Goal: Task Accomplishment & Management: Manage account settings

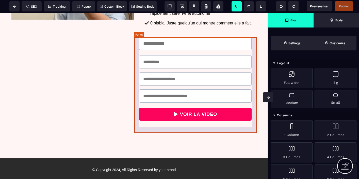
scroll to position [155, 0]
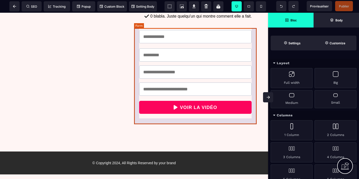
click at [214, 31] on form "VOIR LA VIDÉO" at bounding box center [195, 72] width 123 height 94
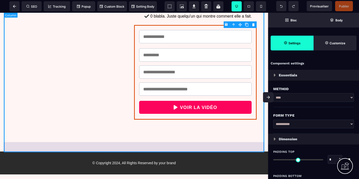
click at [142, 143] on div "Comment sortir de l'épuisement en étant soignant(e) ? En prenant la décision de…" at bounding box center [134, 4] width 261 height 286
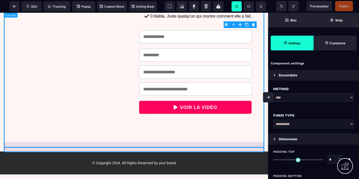
select select "**"
select select "*"
select select "**"
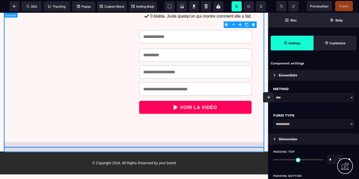
select select "**"
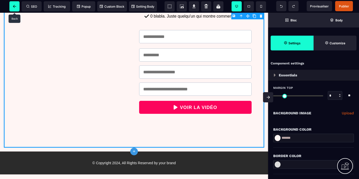
click at [14, 5] on icon at bounding box center [14, 6] width 3 height 3
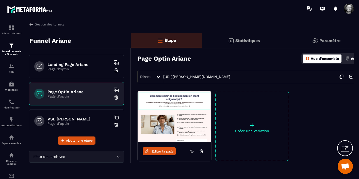
click at [330, 40] on p "Paramètre" at bounding box center [329, 40] width 21 height 5
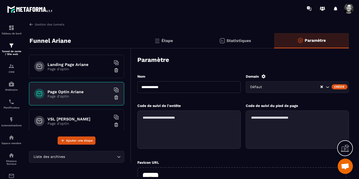
click at [342, 86] on div "Créer" at bounding box center [340, 86] width 16 height 5
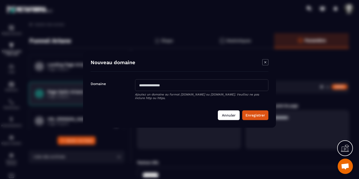
click at [228, 114] on button "Annuler" at bounding box center [229, 115] width 22 height 10
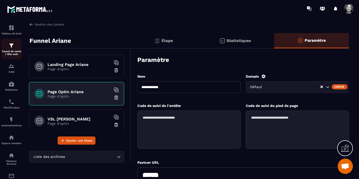
click at [13, 46] on img at bounding box center [11, 45] width 6 height 6
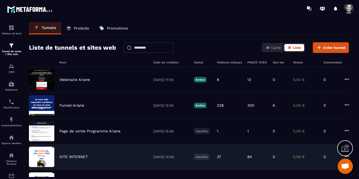
click at [103, 169] on div "SITE INTERNET [DATE] 13:09 Inactive 37 84 0 0,00 € 0" at bounding box center [189, 182] width 320 height 26
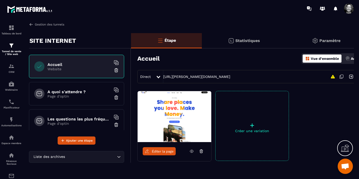
click at [31, 24] on img at bounding box center [31, 24] width 5 height 5
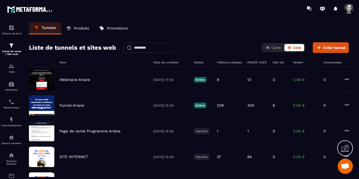
click at [349, 155] on div at bounding box center [345, 148] width 16 height 16
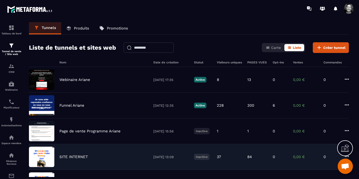
click at [348, 156] on icon at bounding box center [347, 155] width 4 height 1
click at [347, 175] on link "Modifier Étapes" at bounding box center [366, 175] width 41 height 9
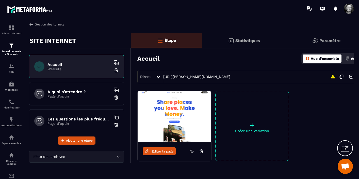
click at [38, 23] on link "Gestion des tunnels" at bounding box center [46, 24] width 35 height 5
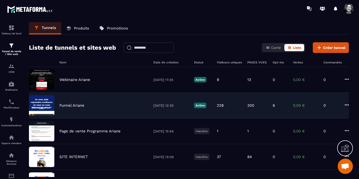
scroll to position [51, 0]
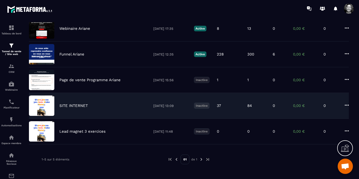
click at [347, 105] on icon at bounding box center [347, 105] width 6 height 6
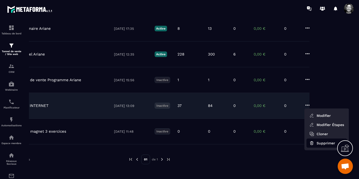
click at [320, 143] on button "Supprimer" at bounding box center [326, 142] width 41 height 9
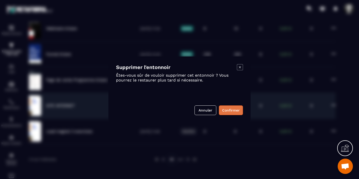
click at [229, 109] on button "Confirmer" at bounding box center [231, 110] width 24 height 10
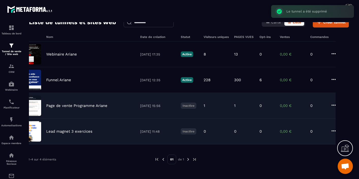
scroll to position [25, 0]
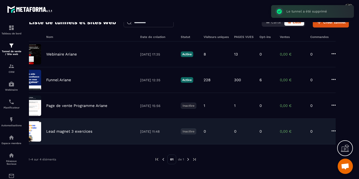
click at [333, 128] on icon at bounding box center [334, 130] width 6 height 6
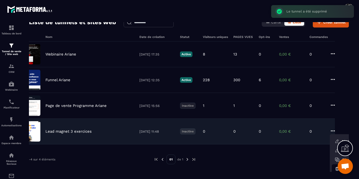
click at [335, 168] on icon "button" at bounding box center [337, 168] width 5 height 5
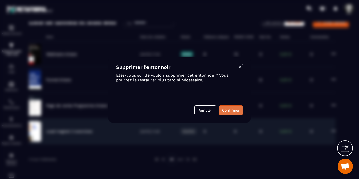
click at [238, 113] on button "Confirmer" at bounding box center [231, 110] width 24 height 10
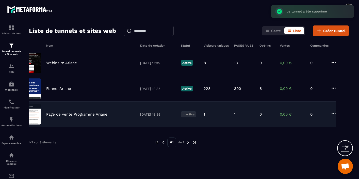
scroll to position [17, 0]
click at [333, 114] on icon at bounding box center [334, 113] width 6 height 6
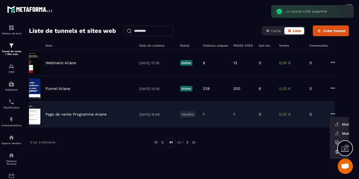
scroll to position [0, 39]
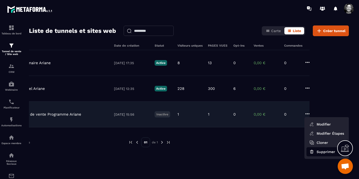
click at [321, 151] on button "Supprimer" at bounding box center [326, 151] width 41 height 9
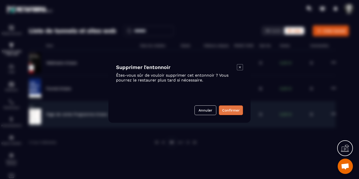
click at [234, 107] on button "Confirmer" at bounding box center [231, 110] width 24 height 10
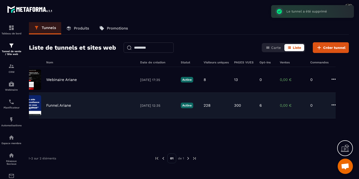
scroll to position [0, 0]
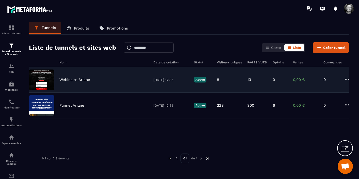
click at [88, 81] on p "Webinaire Ariane" at bounding box center [74, 79] width 31 height 5
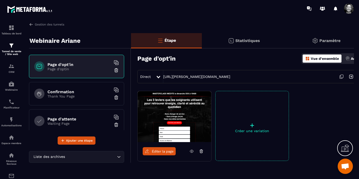
click at [346, 147] on icon at bounding box center [345, 148] width 8 height 8
click at [236, 100] on icon at bounding box center [235, 99] width 6 height 6
click at [325, 40] on p "Paramètre" at bounding box center [329, 40] width 21 height 5
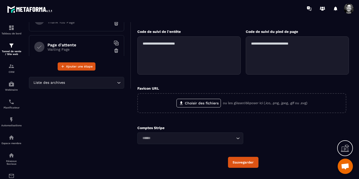
scroll to position [85, 0]
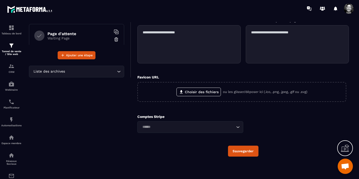
click at [239, 126] on icon "Search for option" at bounding box center [237, 126] width 5 height 5
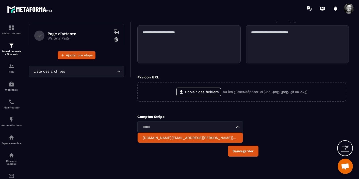
click at [193, 139] on p "[DOMAIN_NAME][EMAIL_ADDRESS][PERSON_NAME][DOMAIN_NAME]" at bounding box center [190, 137] width 95 height 5
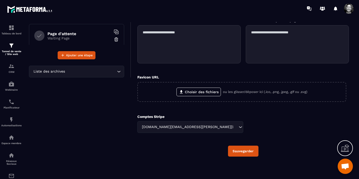
click at [244, 151] on button "Sauvegarder" at bounding box center [243, 150] width 30 height 11
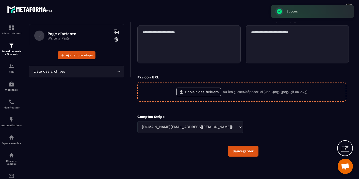
click at [208, 90] on label "Choisir des fichiers" at bounding box center [198, 91] width 44 height 9
click at [0, 0] on input "Choisir des fichiers" at bounding box center [0, 0] width 0 height 0
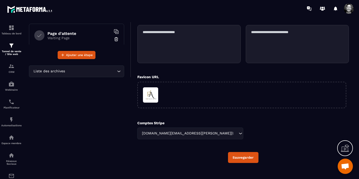
click at [243, 158] on button "Sauvegarder" at bounding box center [243, 157] width 30 height 11
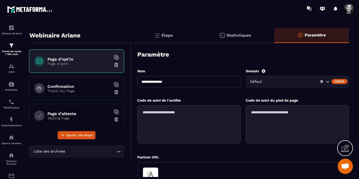
scroll to position [0, 0]
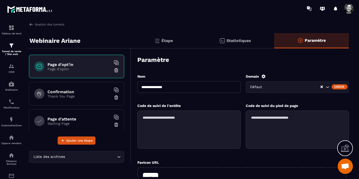
click at [83, 93] on h6 "Confirmation" at bounding box center [78, 91] width 63 height 5
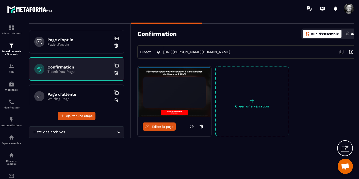
scroll to position [24, 12]
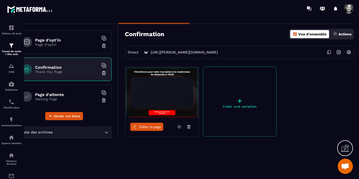
click at [350, 52] on img at bounding box center [349, 52] width 10 height 10
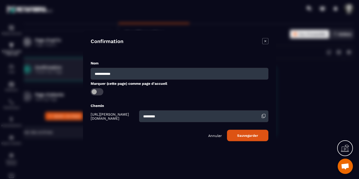
click at [251, 135] on button "Sauvegarder" at bounding box center [247, 134] width 41 height 11
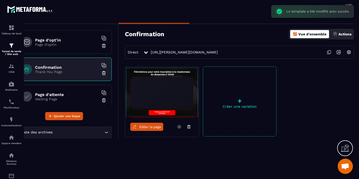
scroll to position [0, 12]
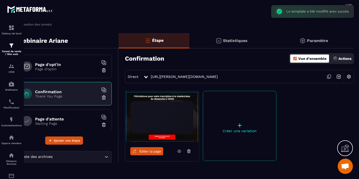
click at [322, 41] on p "Paramètre" at bounding box center [317, 40] width 21 height 5
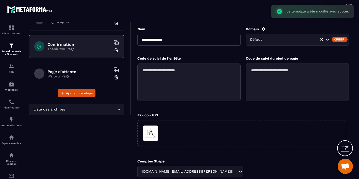
scroll to position [92, 0]
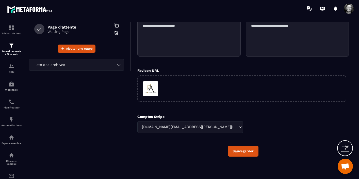
click at [247, 154] on button "Sauvegarder" at bounding box center [243, 150] width 30 height 11
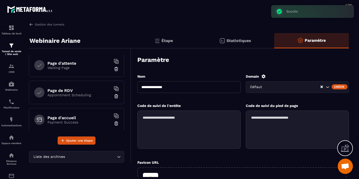
scroll to position [61, 0]
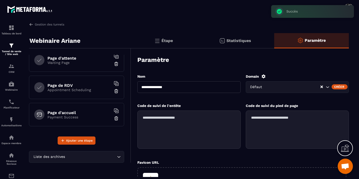
click at [83, 90] on p "Appointment Scheduling" at bounding box center [78, 90] width 63 height 4
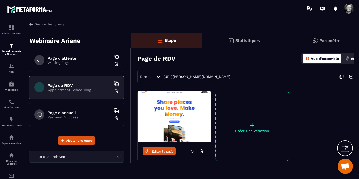
click at [347, 146] on icon at bounding box center [346, 147] width 5 height 6
click at [236, 100] on icon at bounding box center [235, 99] width 6 height 6
click at [10, 104] on img at bounding box center [11, 102] width 6 height 6
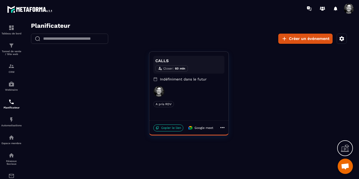
click at [223, 127] on icon at bounding box center [222, 127] width 4 height 1
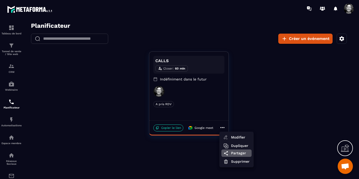
click at [240, 152] on span "Partager" at bounding box center [240, 152] width 19 height 5
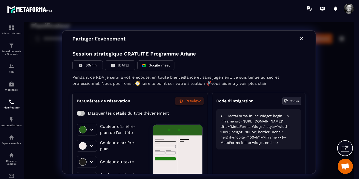
click at [292, 100] on p "Copier" at bounding box center [295, 101] width 10 height 5
click at [12, 46] on img at bounding box center [11, 45] width 6 height 6
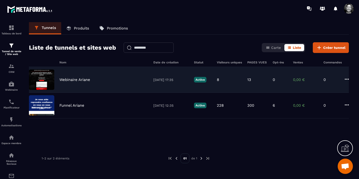
click at [145, 92] on div "Webinaire Ariane [DATE] 17:35 Active 8 13 0 0,00 € 0" at bounding box center [189, 105] width 320 height 26
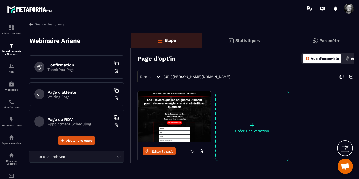
scroll to position [61, 0]
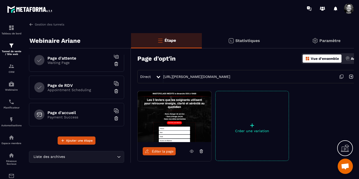
click at [92, 86] on h6 "Page de RDV" at bounding box center [78, 85] width 63 height 5
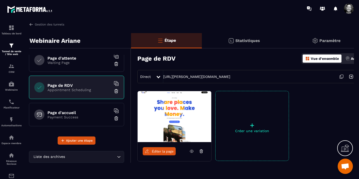
click at [165, 151] on span "Éditer la page" at bounding box center [163, 151] width 22 height 4
